Goal: Transaction & Acquisition: Purchase product/service

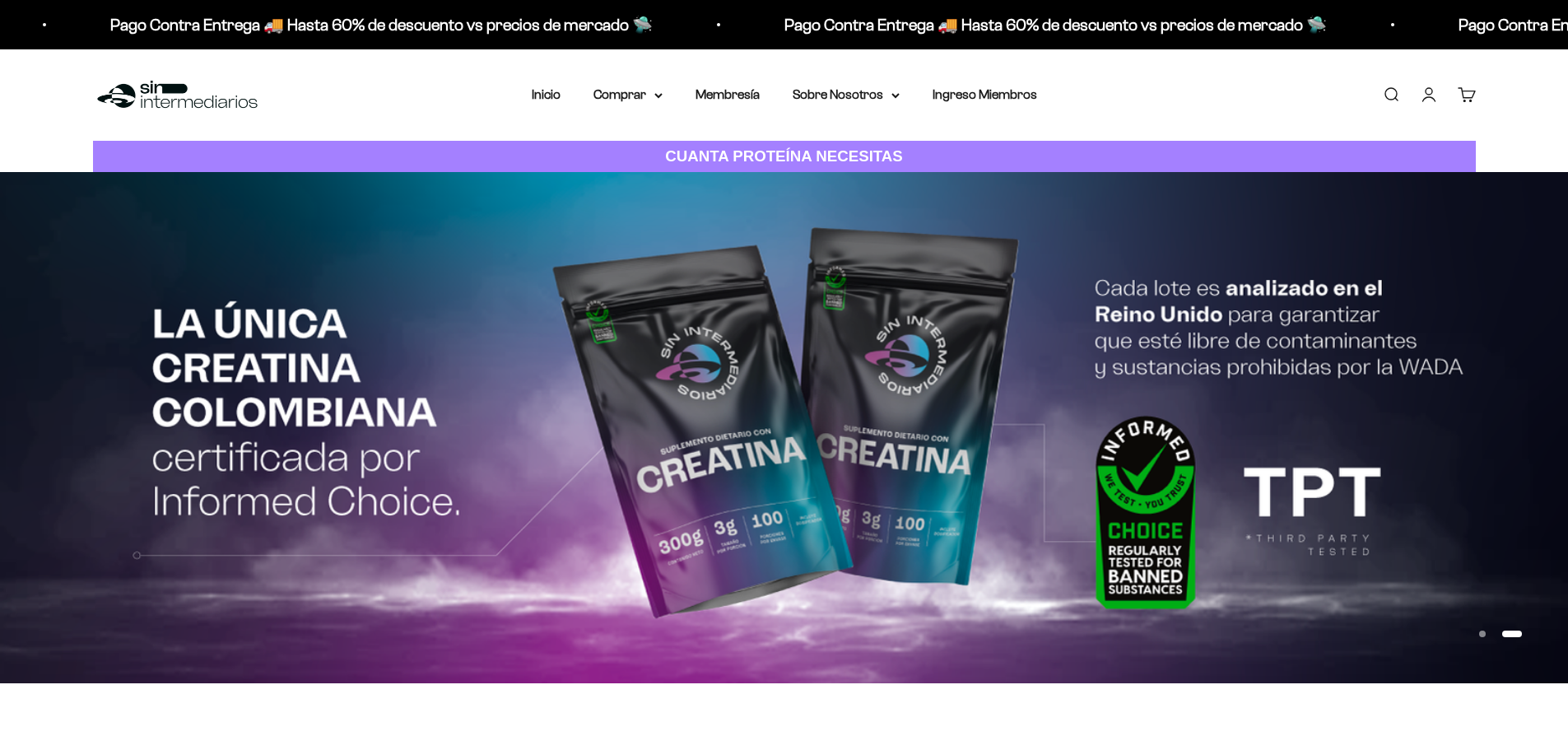
drag, startPoint x: 761, startPoint y: 337, endPoint x: 661, endPoint y: 374, distance: 106.6
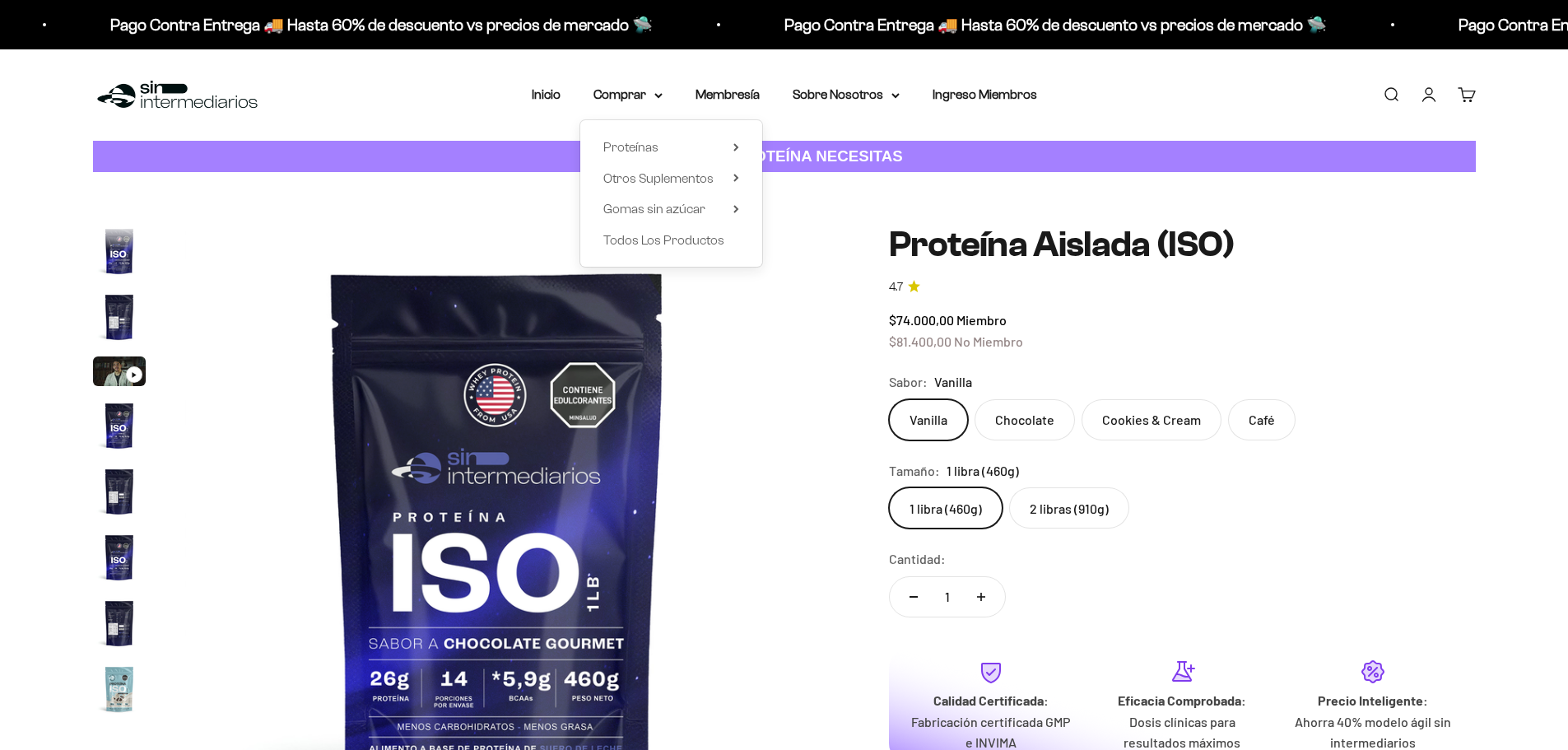
click at [660, 145] on summary "Proteínas" at bounding box center [671, 147] width 136 height 21
click at [792, 206] on span "Iso" at bounding box center [793, 209] width 17 height 14
